Goal: Information Seeking & Learning: Learn about a topic

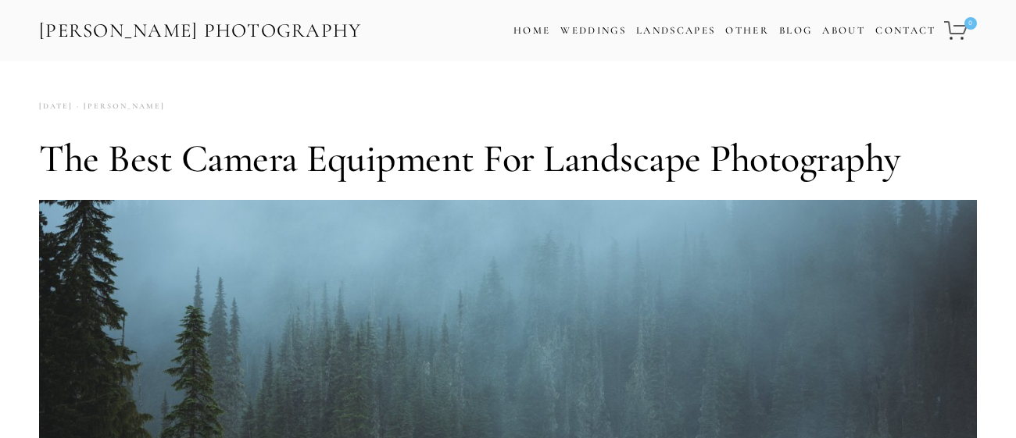
scroll to position [258, 0]
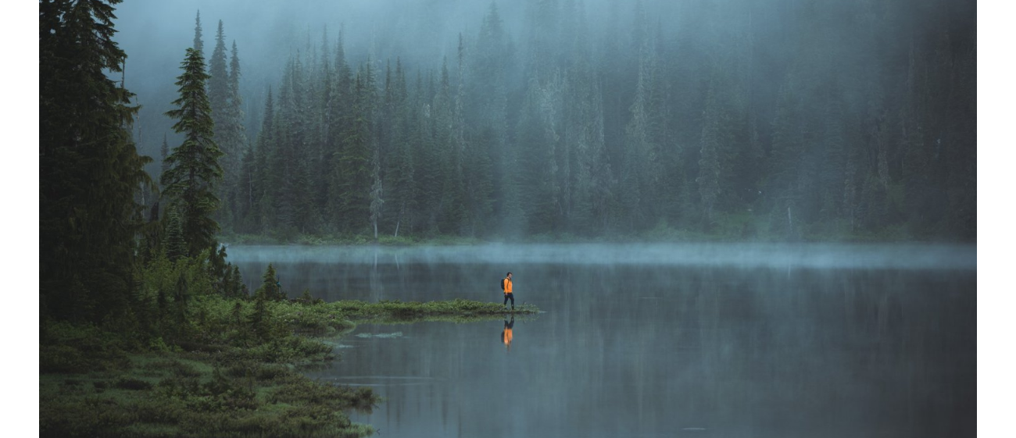
click at [569, 171] on img at bounding box center [507, 235] width 937 height 586
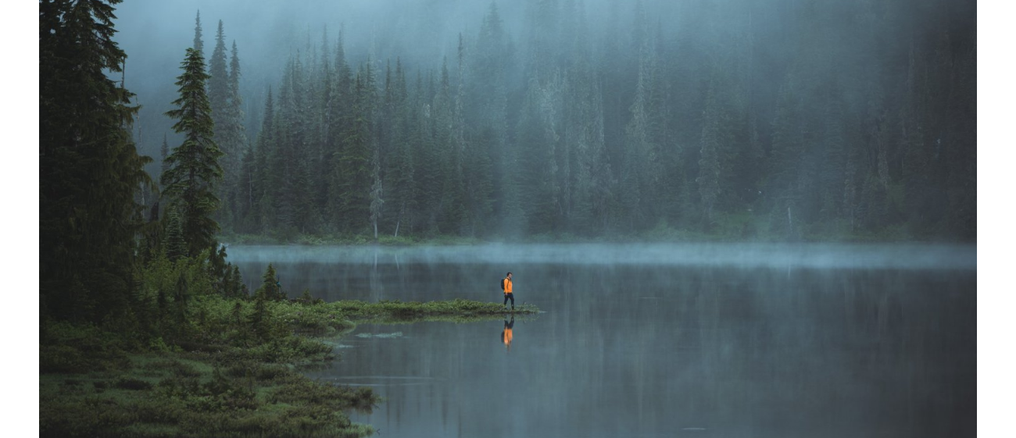
click at [569, 171] on img at bounding box center [507, 235] width 937 height 586
drag, startPoint x: 569, startPoint y: 171, endPoint x: 598, endPoint y: 249, distance: 83.3
click at [598, 249] on img at bounding box center [507, 235] width 937 height 586
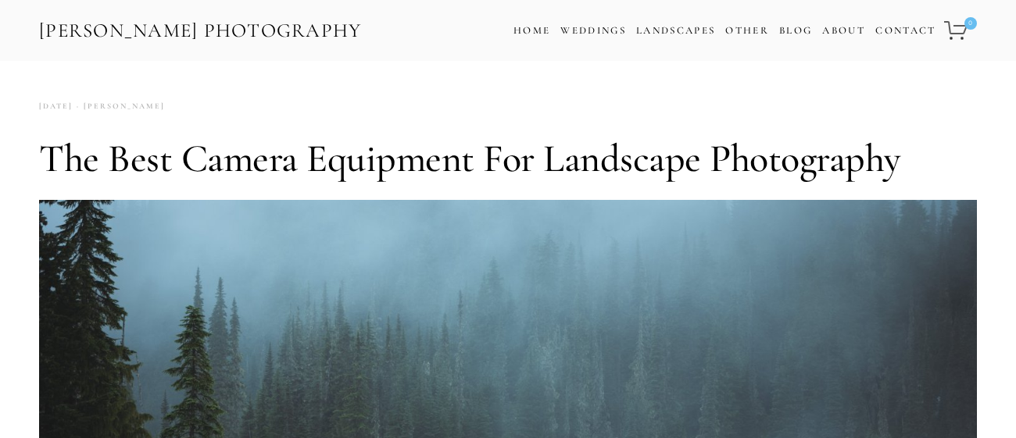
scroll to position [0, 0]
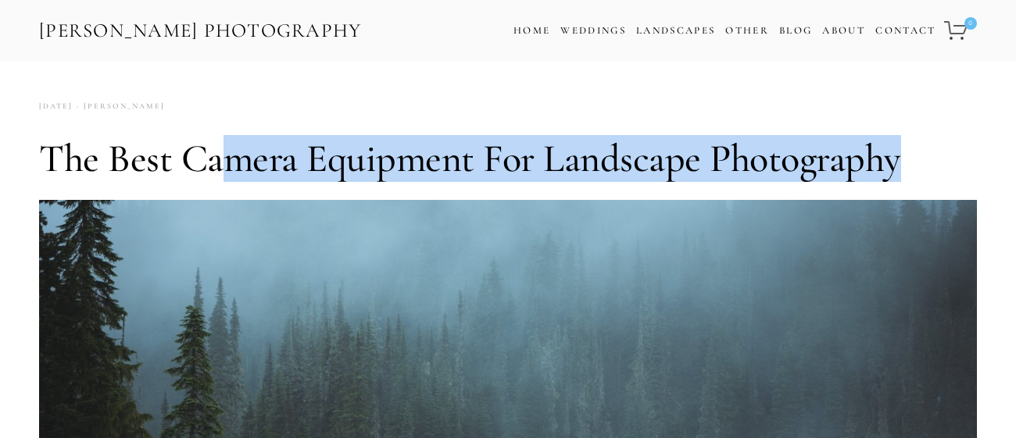
drag, startPoint x: 219, startPoint y: 164, endPoint x: 317, endPoint y: 316, distance: 180.7
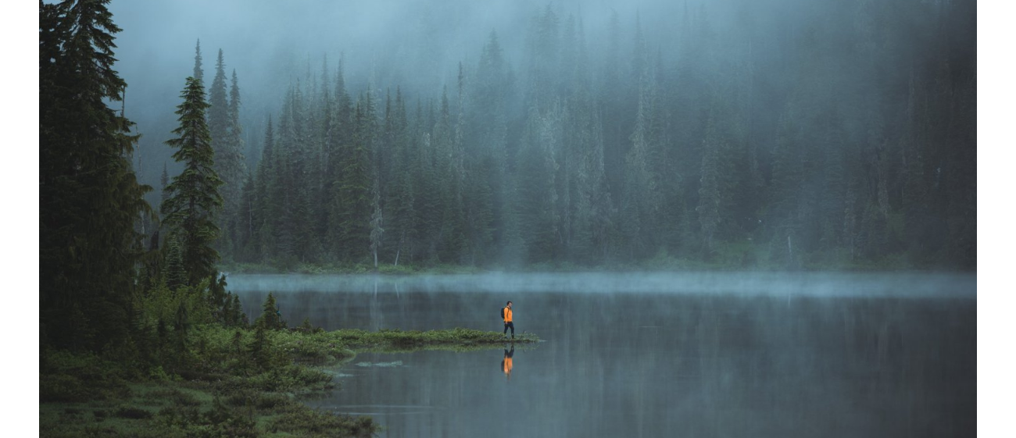
scroll to position [230, 0]
